Goal: Task Accomplishment & Management: Manage account settings

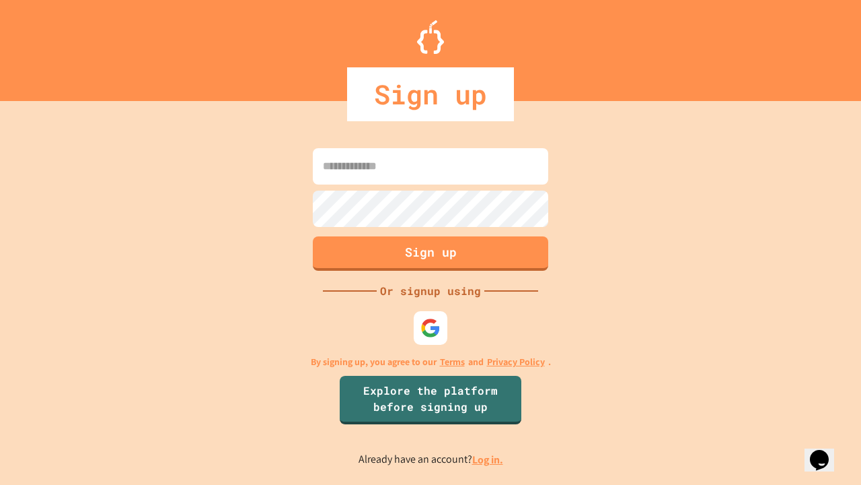
click at [489, 459] on link "Log in." at bounding box center [487, 459] width 31 height 14
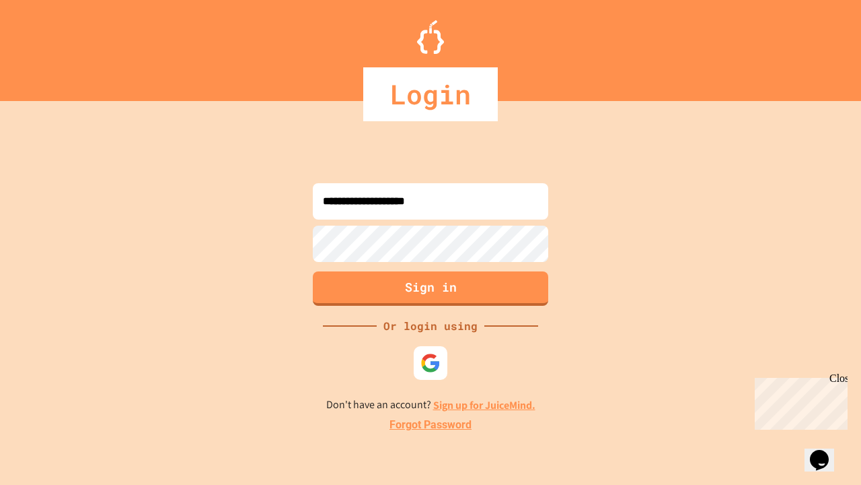
type input "**********"
